Goal: Information Seeking & Learning: Learn about a topic

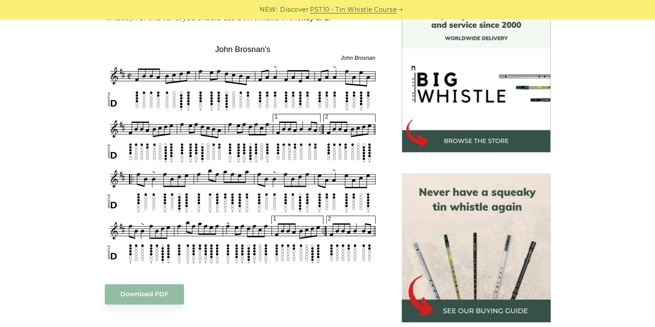
scroll to position [260, 0]
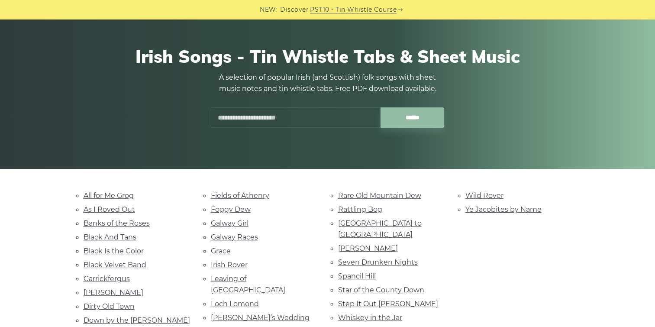
scroll to position [130, 0]
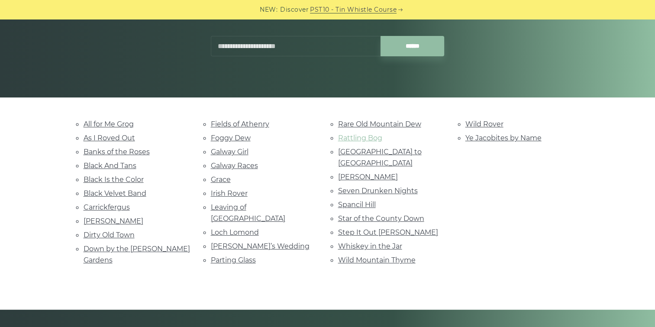
click at [355, 135] on link "Rattling Bog" at bounding box center [360, 138] width 44 height 8
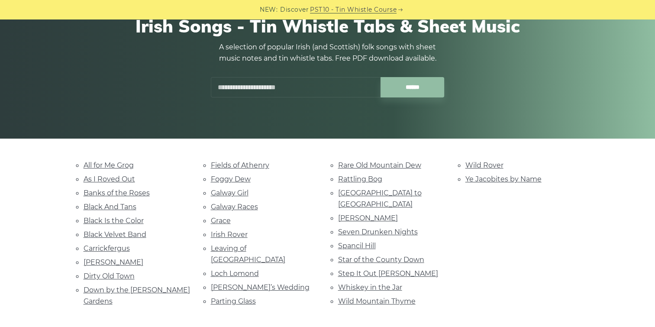
scroll to position [0, 0]
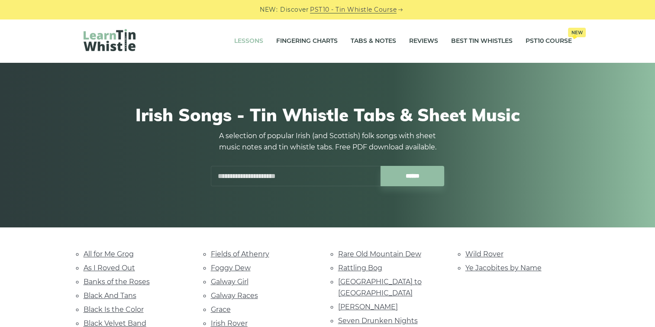
click at [245, 38] on link "Lessons" at bounding box center [248, 41] width 29 height 22
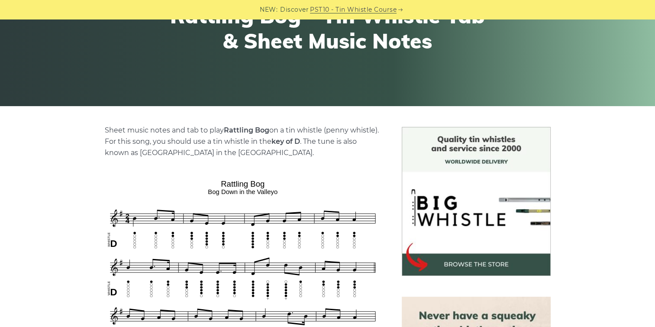
scroll to position [260, 0]
